Goal: Complete application form: Complete application form

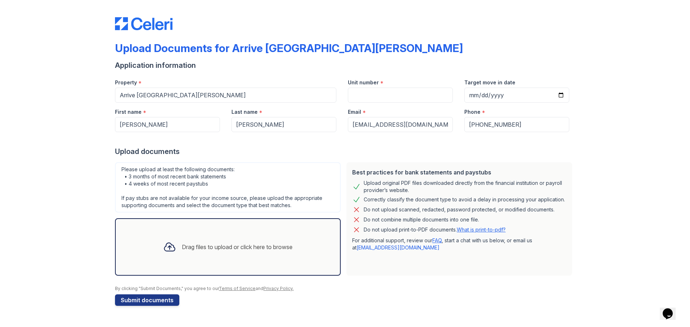
click at [213, 240] on div "Drag files to upload or click here to browse" at bounding box center [227, 247] width 141 height 24
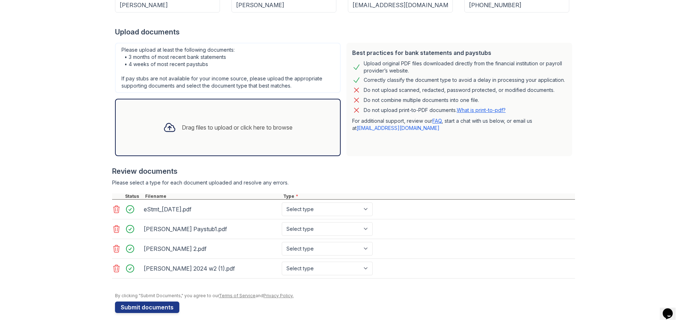
scroll to position [120, 0]
click at [492, 109] on link "What is print-to-pdf?" at bounding box center [481, 110] width 49 height 6
click at [204, 116] on div "Drag files to upload or click here to browse" at bounding box center [227, 127] width 141 height 24
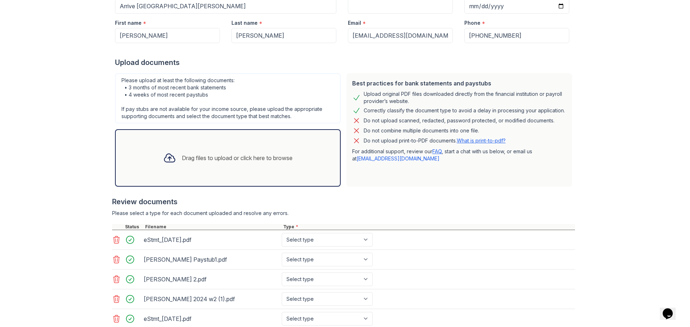
scroll to position [160, 0]
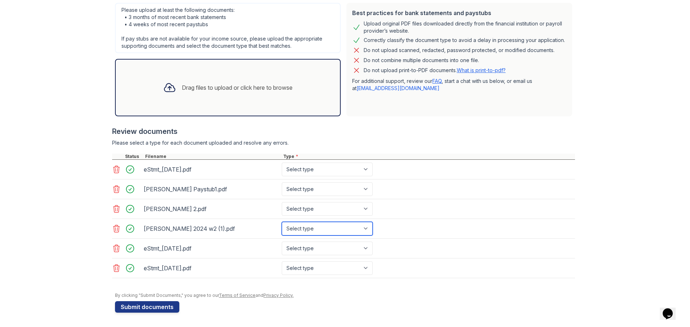
click at [326, 231] on select "Select type Paystub Bank Statement Offer Letter Tax Documents Benefit Award Let…" at bounding box center [327, 229] width 91 height 14
drag, startPoint x: 326, startPoint y: 231, endPoint x: 327, endPoint y: 193, distance: 37.7
click at [326, 231] on select "Select type Paystub Bank Statement Offer Letter Tax Documents Benefit Award Let…" at bounding box center [327, 229] width 91 height 14
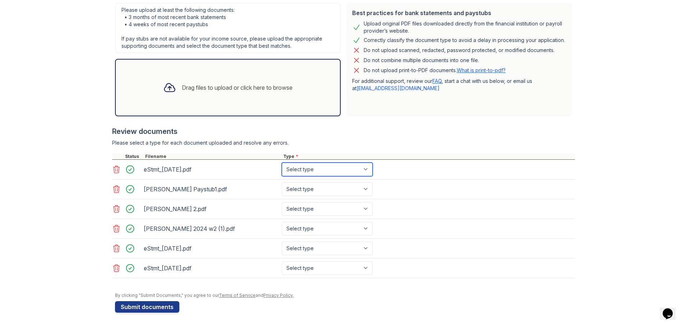
click at [327, 167] on select "Select type Paystub Bank Statement Offer Letter Tax Documents Benefit Award Let…" at bounding box center [327, 170] width 91 height 14
select select "paystub"
click at [282, 163] on select "Select type Paystub Bank Statement Offer Letter Tax Documents Benefit Award Let…" at bounding box center [327, 170] width 91 height 14
click at [313, 191] on select "Select type Paystub Bank Statement Offer Letter Tax Documents Benefit Award Let…" at bounding box center [327, 190] width 91 height 14
select select "paystub"
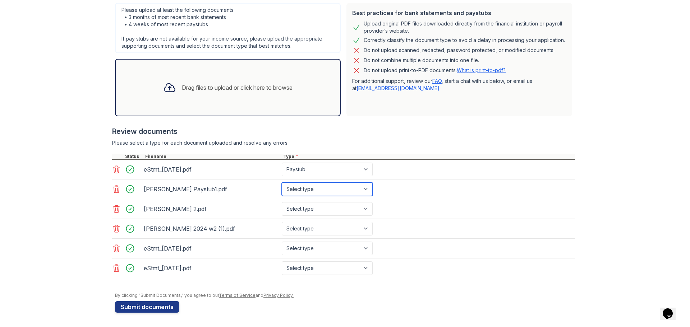
click at [282, 183] on select "Select type Paystub Bank Statement Offer Letter Tax Documents Benefit Award Let…" at bounding box center [327, 190] width 91 height 14
click at [304, 209] on select "Select type Paystub Bank Statement Offer Letter Tax Documents Benefit Award Let…" at bounding box center [327, 209] width 91 height 14
click at [282, 202] on select "Select type Paystub Bank Statement Offer Letter Tax Documents Benefit Award Let…" at bounding box center [327, 209] width 91 height 14
drag, startPoint x: 317, startPoint y: 208, endPoint x: 317, endPoint y: 216, distance: 7.5
click at [317, 208] on select "Select type Paystub Bank Statement Offer Letter Tax Documents Benefit Award Let…" at bounding box center [327, 209] width 91 height 14
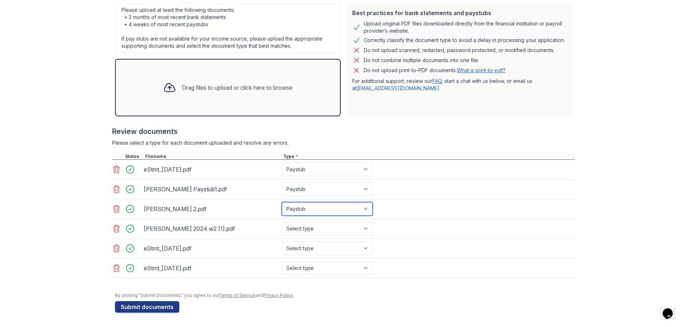
click at [282, 202] on select "Select type Paystub Bank Statement Offer Letter Tax Documents Benefit Award Let…" at bounding box center [327, 209] width 91 height 14
click at [316, 211] on select "Select type Paystub Bank Statement Offer Letter Tax Documents Benefit Award Let…" at bounding box center [327, 209] width 91 height 14
select select "paystub"
click at [282, 202] on select "Select type Paystub Bank Statement Offer Letter Tax Documents Benefit Award Let…" at bounding box center [327, 209] width 91 height 14
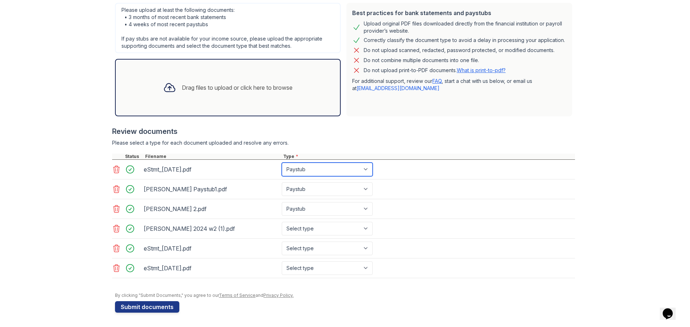
click at [323, 165] on select "Select type Paystub Bank Statement Offer Letter Tax Documents Benefit Award Let…" at bounding box center [327, 170] width 91 height 14
select select "bank_statement"
click at [282, 163] on select "Select type Paystub Bank Statement Offer Letter Tax Documents Benefit Award Let…" at bounding box center [327, 170] width 91 height 14
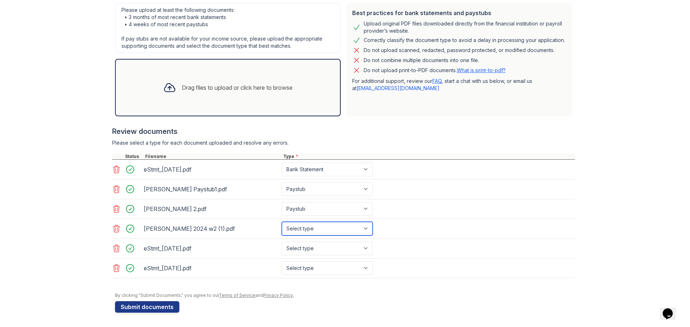
click at [307, 229] on select "Select type Paystub Bank Statement Offer Letter Tax Documents Benefit Award Let…" at bounding box center [327, 229] width 91 height 14
select select "paystub"
click at [282, 222] on select "Select type Paystub Bank Statement Offer Letter Tax Documents Benefit Award Let…" at bounding box center [327, 229] width 91 height 14
click at [310, 245] on select "Select type Paystub Bank Statement Offer Letter Tax Documents Benefit Award Let…" at bounding box center [327, 249] width 91 height 14
select select "bank_statement"
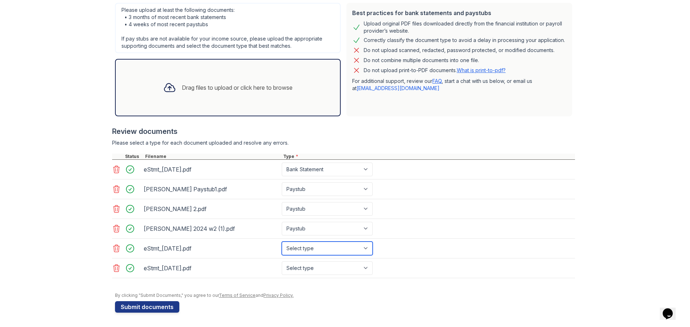
click at [282, 242] on select "Select type Paystub Bank Statement Offer Letter Tax Documents Benefit Award Let…" at bounding box center [327, 249] width 91 height 14
click at [304, 265] on select "Select type Paystub Bank Statement Offer Letter Tax Documents Benefit Award Let…" at bounding box center [327, 269] width 91 height 14
select select "bank_statement"
click at [282, 262] on select "Select type Paystub Bank Statement Offer Letter Tax Documents Benefit Award Let…" at bounding box center [327, 269] width 91 height 14
click at [136, 305] on button "Submit documents" at bounding box center [147, 306] width 64 height 11
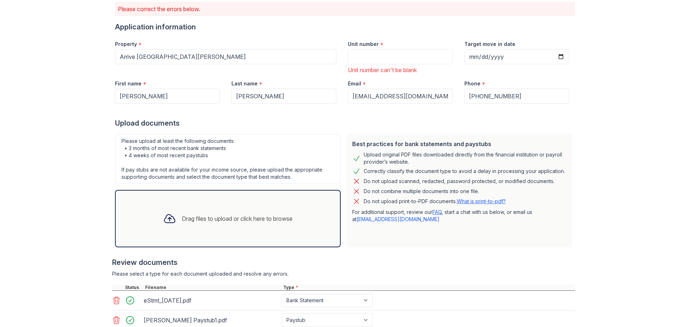
scroll to position [46, 0]
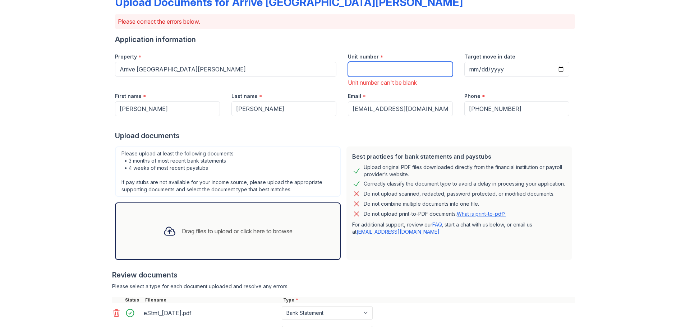
click at [389, 64] on input "Unit number" at bounding box center [400, 69] width 105 height 15
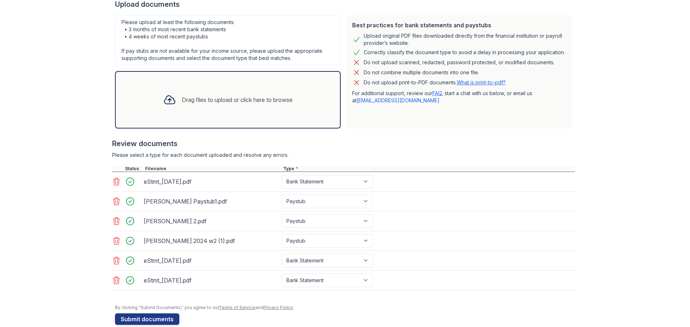
scroll to position [190, 0]
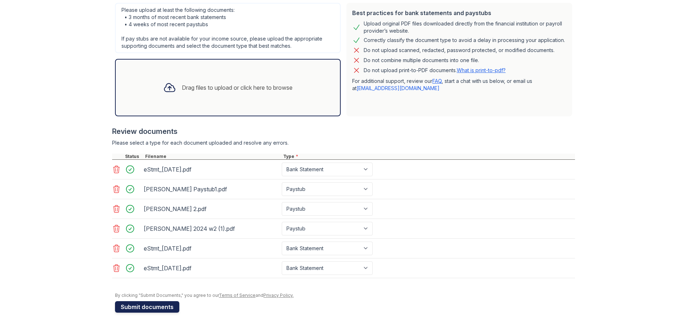
type input "7209"
click at [124, 310] on button "Submit documents" at bounding box center [147, 306] width 64 height 11
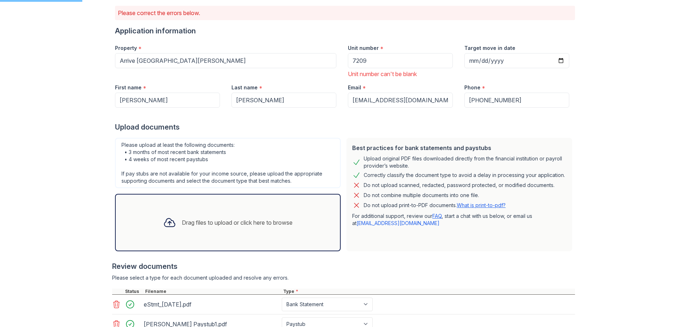
scroll to position [0, 0]
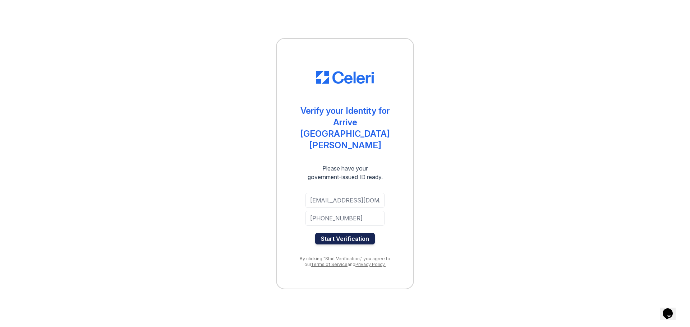
click at [354, 233] on button "Start Verification" at bounding box center [345, 238] width 60 height 11
